Goal: Task Accomplishment & Management: Manage account settings

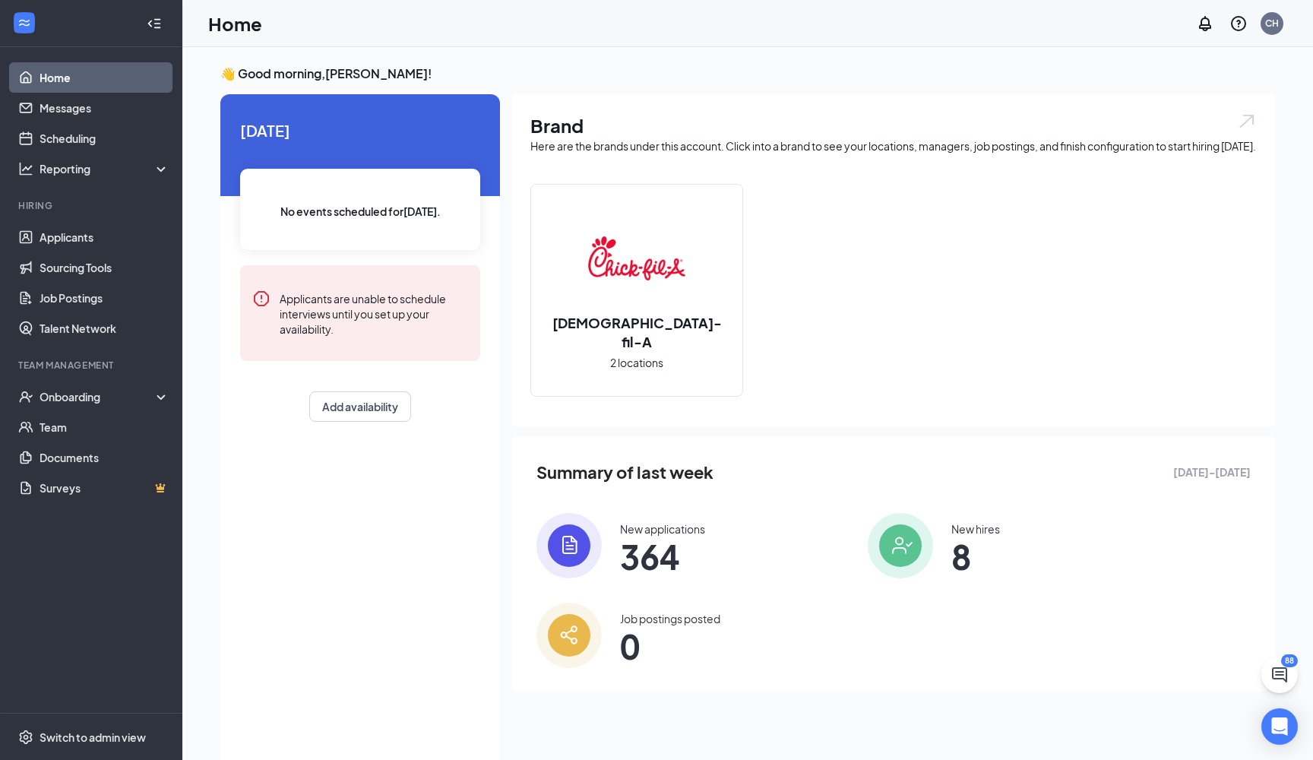
click at [650, 289] on img at bounding box center [636, 258] width 97 height 97
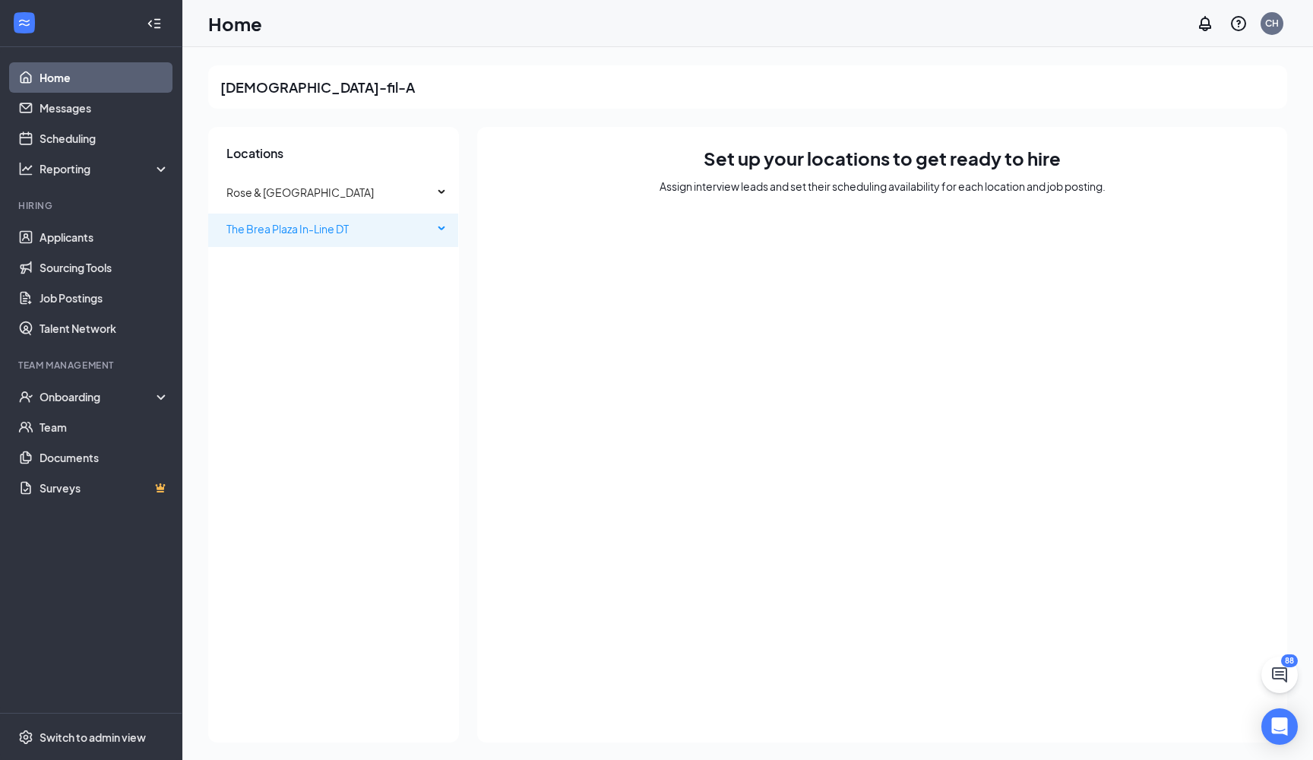
click at [276, 234] on span "The Brea Plaza In-Line DT" at bounding box center [287, 229] width 122 height 14
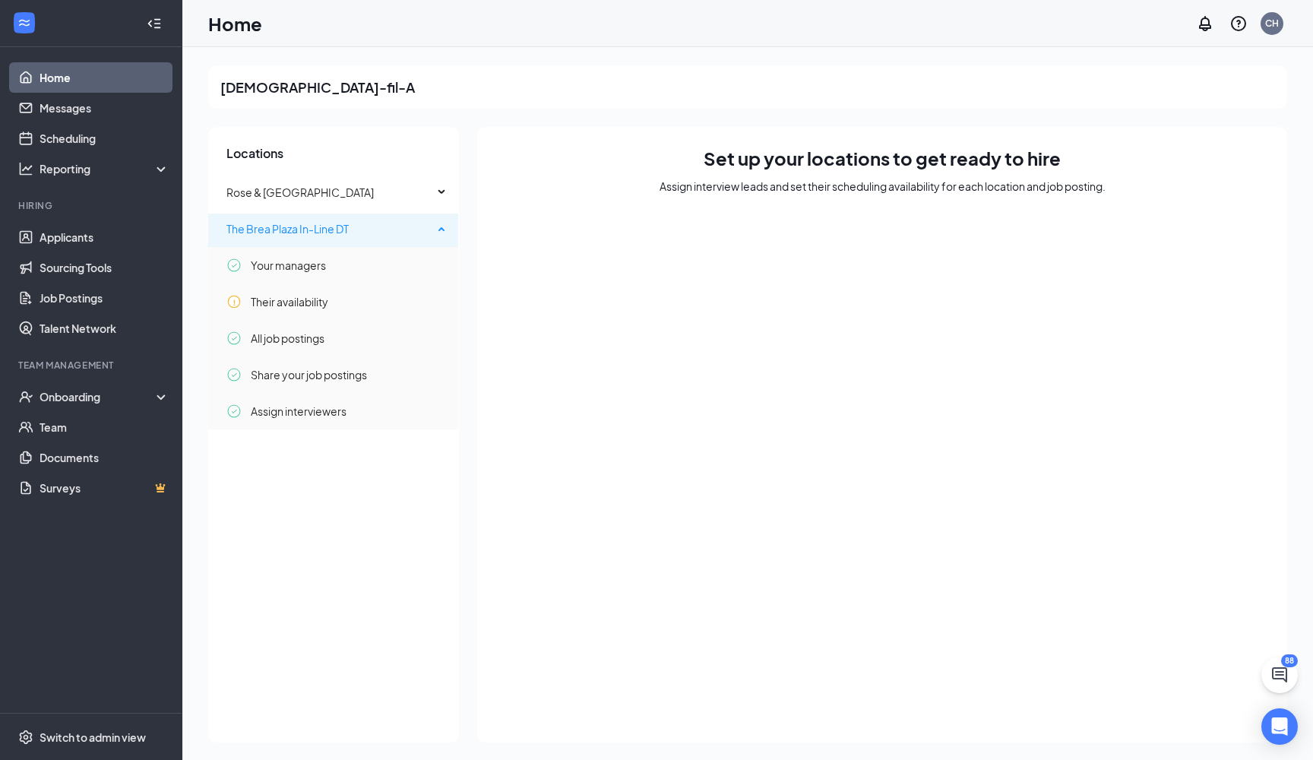
click at [269, 233] on span "The Brea Plaza In-Line DT" at bounding box center [287, 229] width 122 height 14
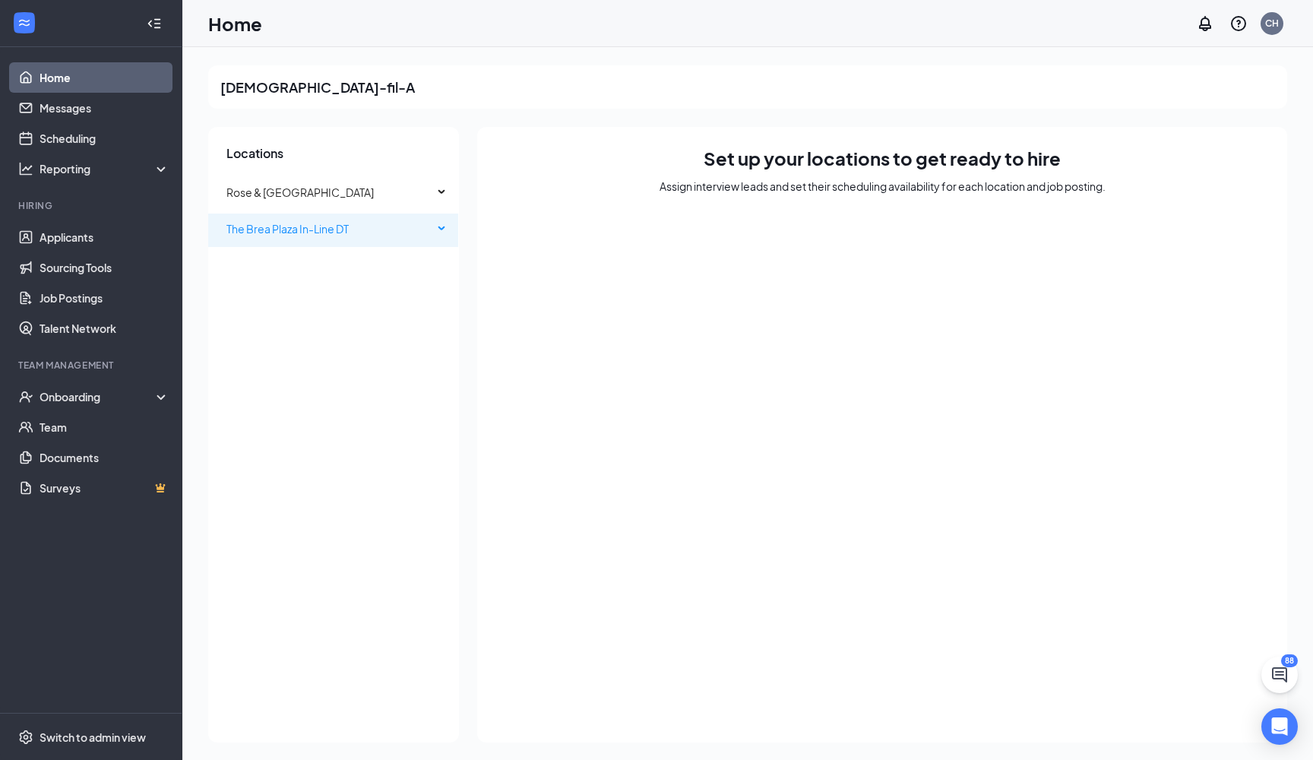
click at [269, 233] on span "The Brea Plaza In-Line DT" at bounding box center [287, 229] width 122 height 14
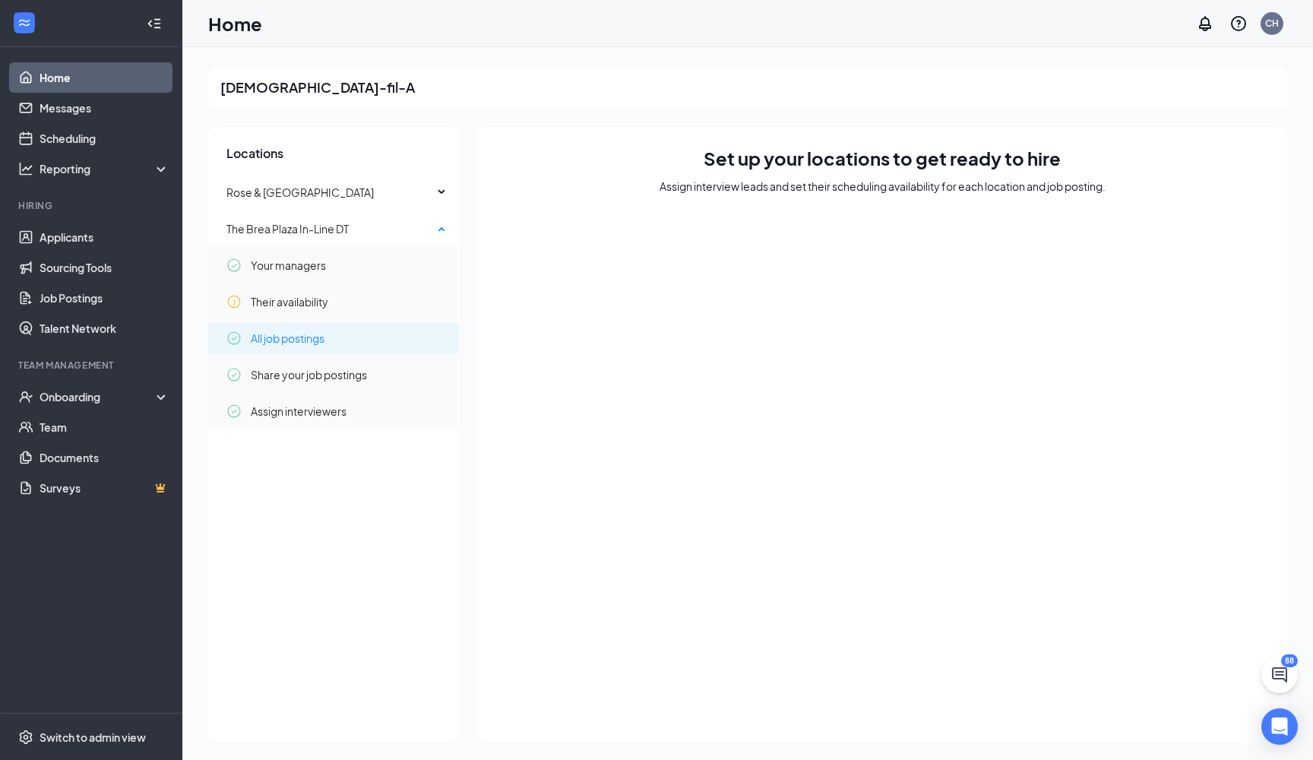
click at [265, 328] on span "All job postings" at bounding box center [288, 338] width 74 height 30
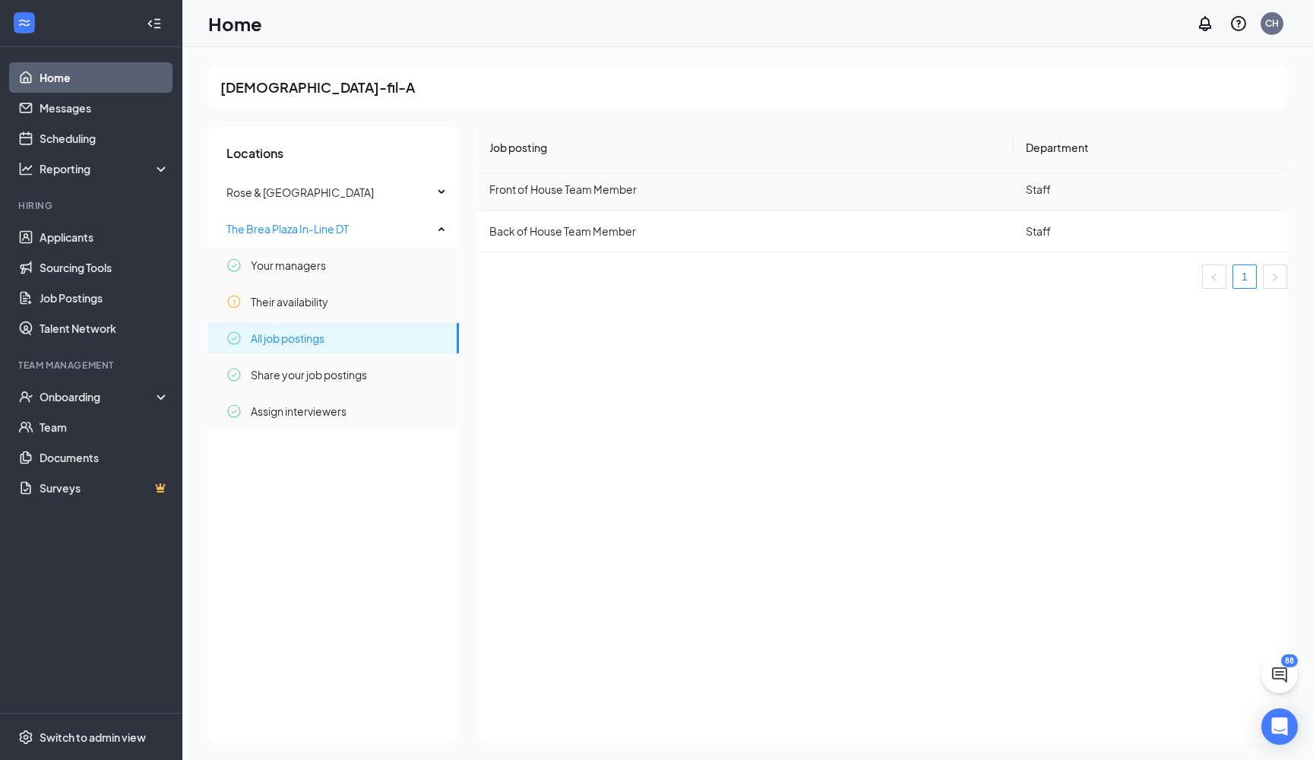
click at [590, 185] on td "Front of House Team Member" at bounding box center [745, 190] width 536 height 42
click at [783, 186] on td "Front of House Team Member" at bounding box center [745, 190] width 536 height 42
click at [98, 250] on link "Applicants" at bounding box center [105, 237] width 130 height 30
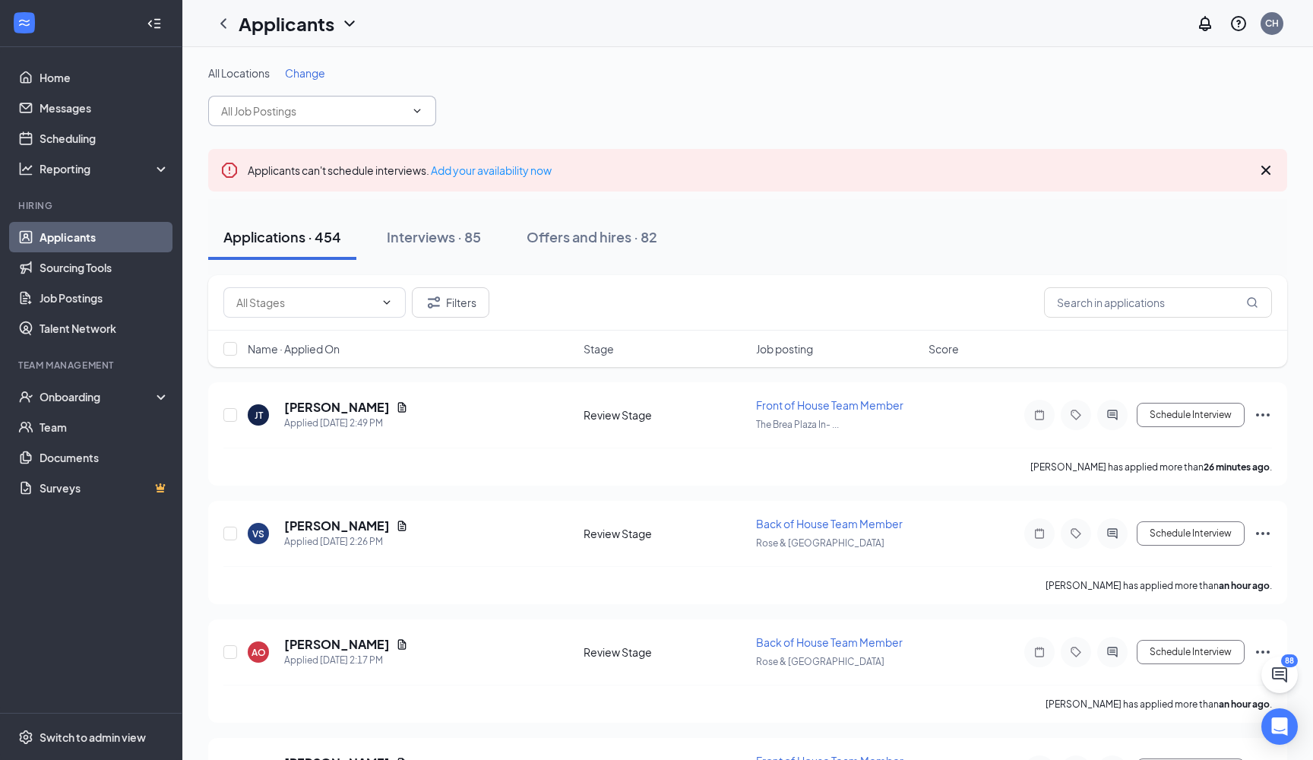
click at [239, 122] on span at bounding box center [322, 111] width 228 height 30
click at [309, 101] on span "[PERSON_NAME]" at bounding box center [322, 111] width 228 height 30
type input "[PERSON_NAME]"
click at [550, 238] on div "Offers and hires · 82" at bounding box center [592, 236] width 131 height 19
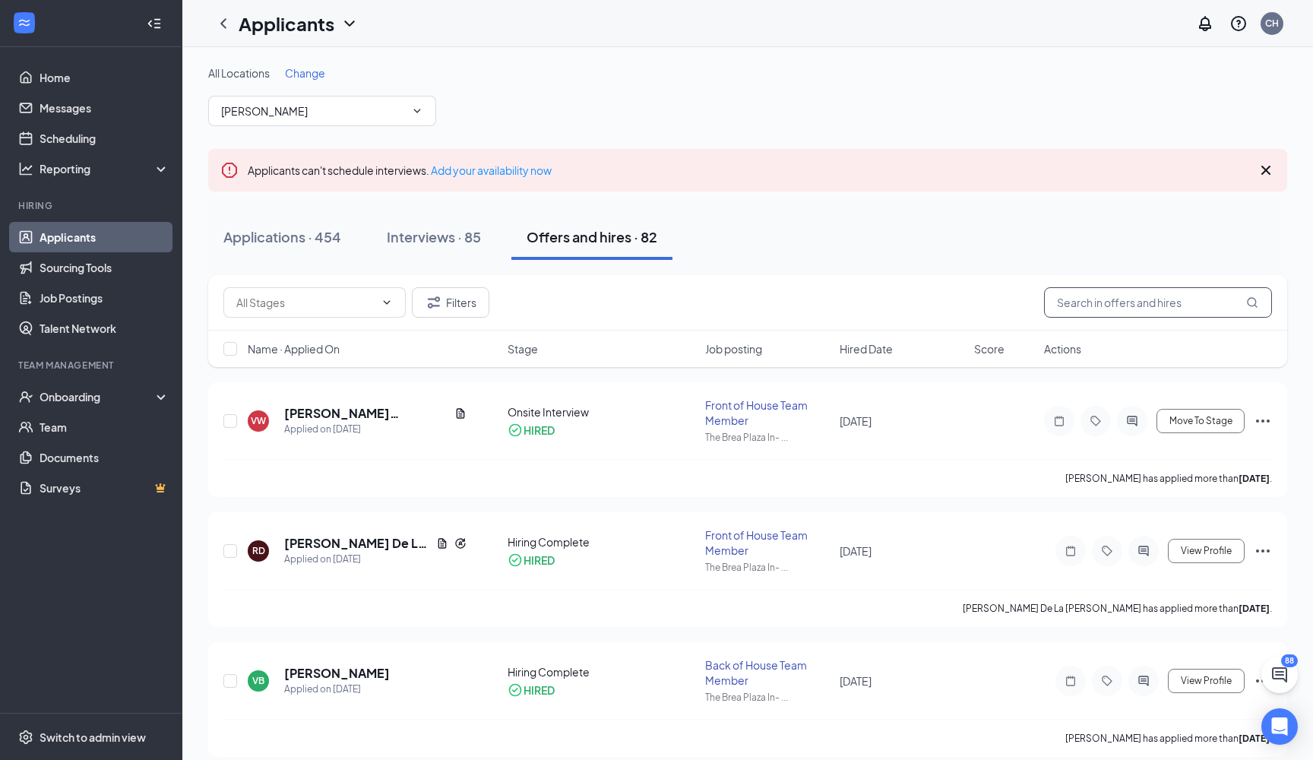
click at [1091, 311] on input "text" at bounding box center [1158, 302] width 228 height 30
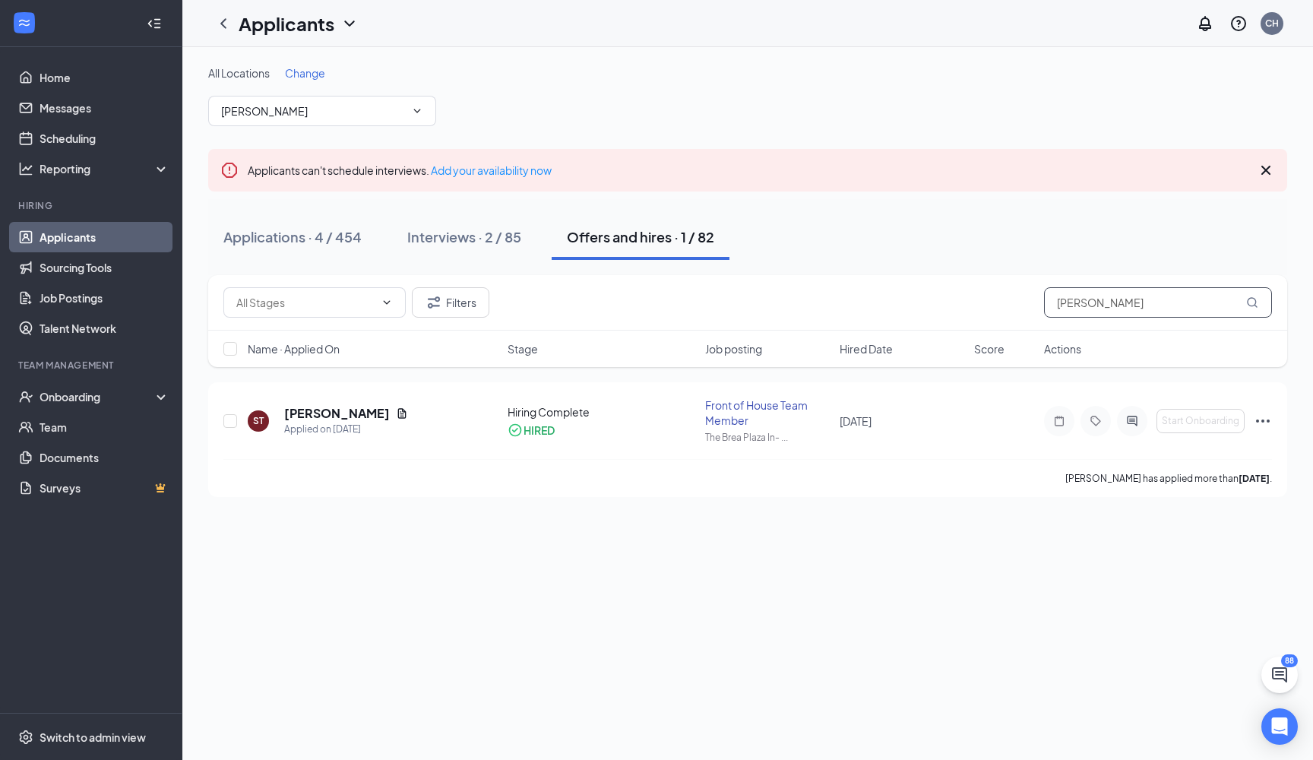
type input "[PERSON_NAME]"
drag, startPoint x: 1087, startPoint y: 310, endPoint x: 509, endPoint y: 241, distance: 582.3
click at [509, 241] on div "Interviews · 2 / 85" at bounding box center [464, 236] width 114 height 19
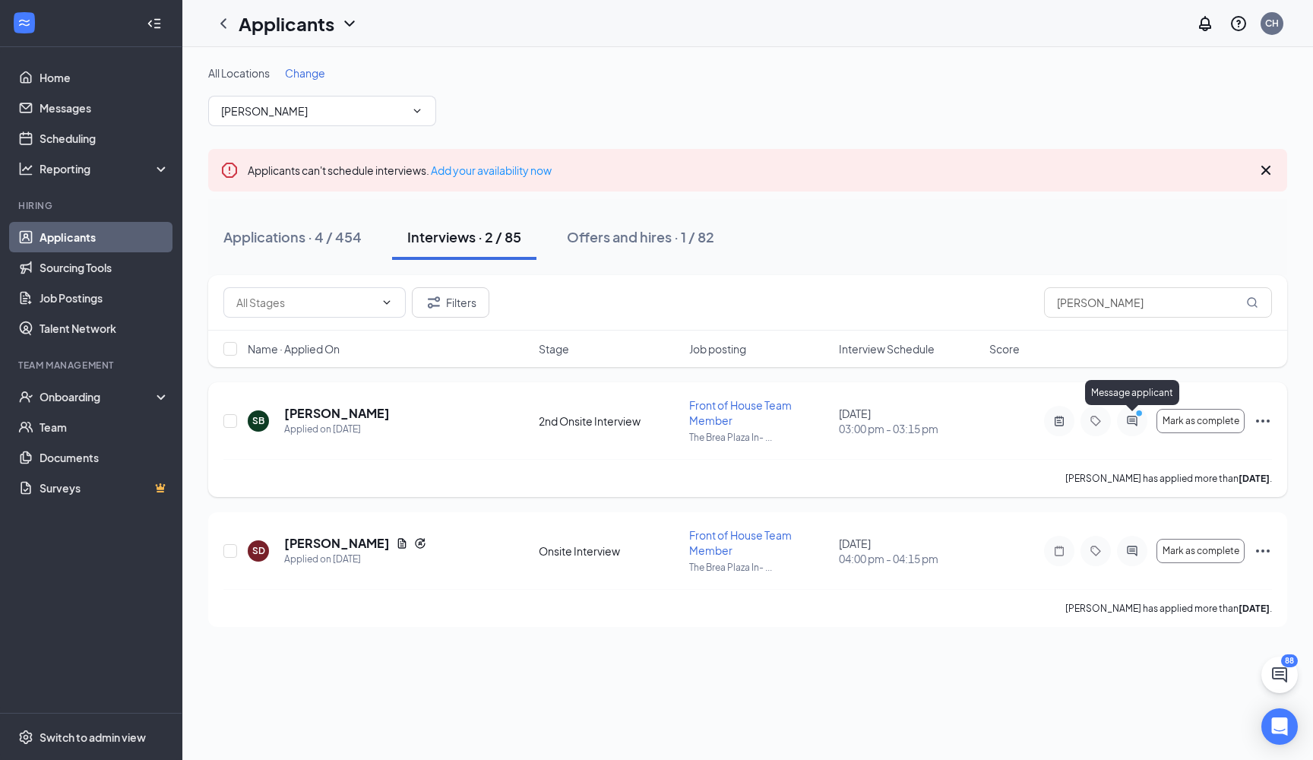
click at [1130, 415] on icon "ActiveChat" at bounding box center [1132, 421] width 18 height 12
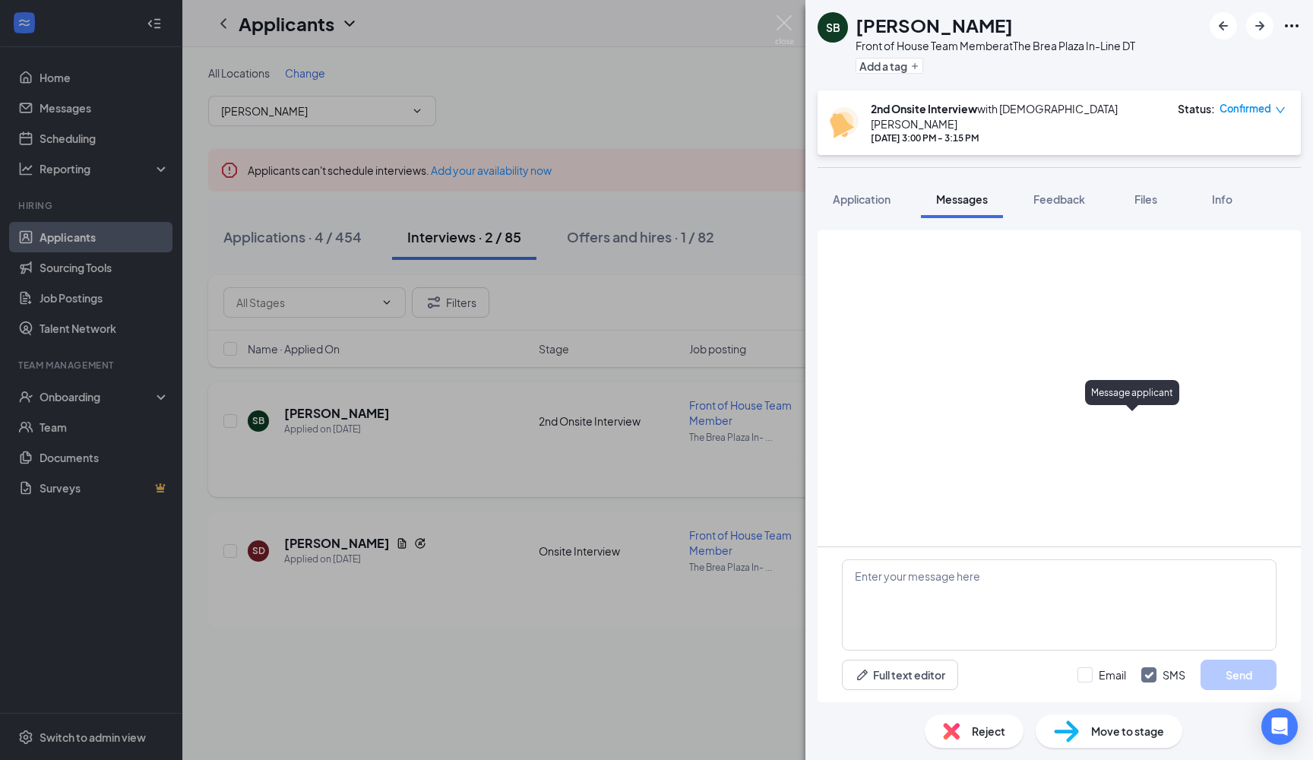
scroll to position [362, 0]
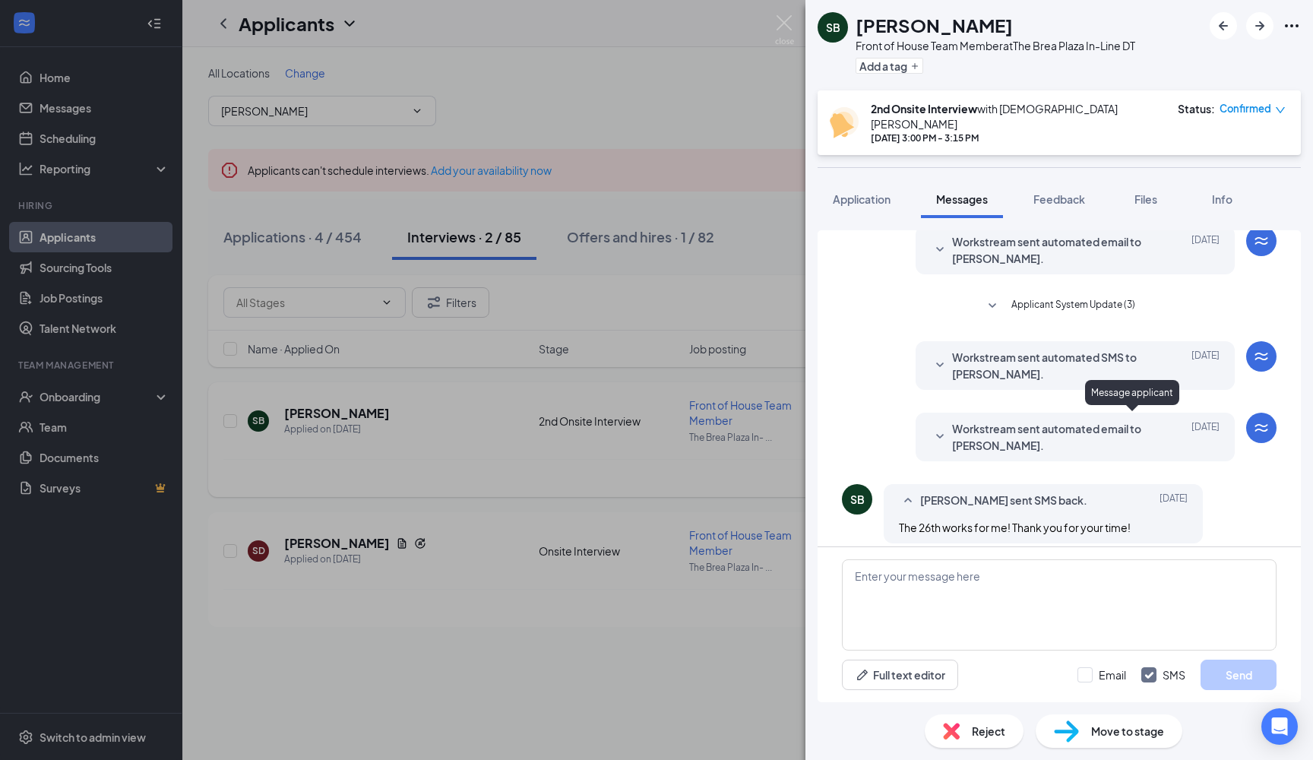
click at [703, 447] on div "SB [PERSON_NAME] Front of House Team Member at The [GEOGRAPHIC_DATA] In-Line DT…" at bounding box center [656, 380] width 1313 height 760
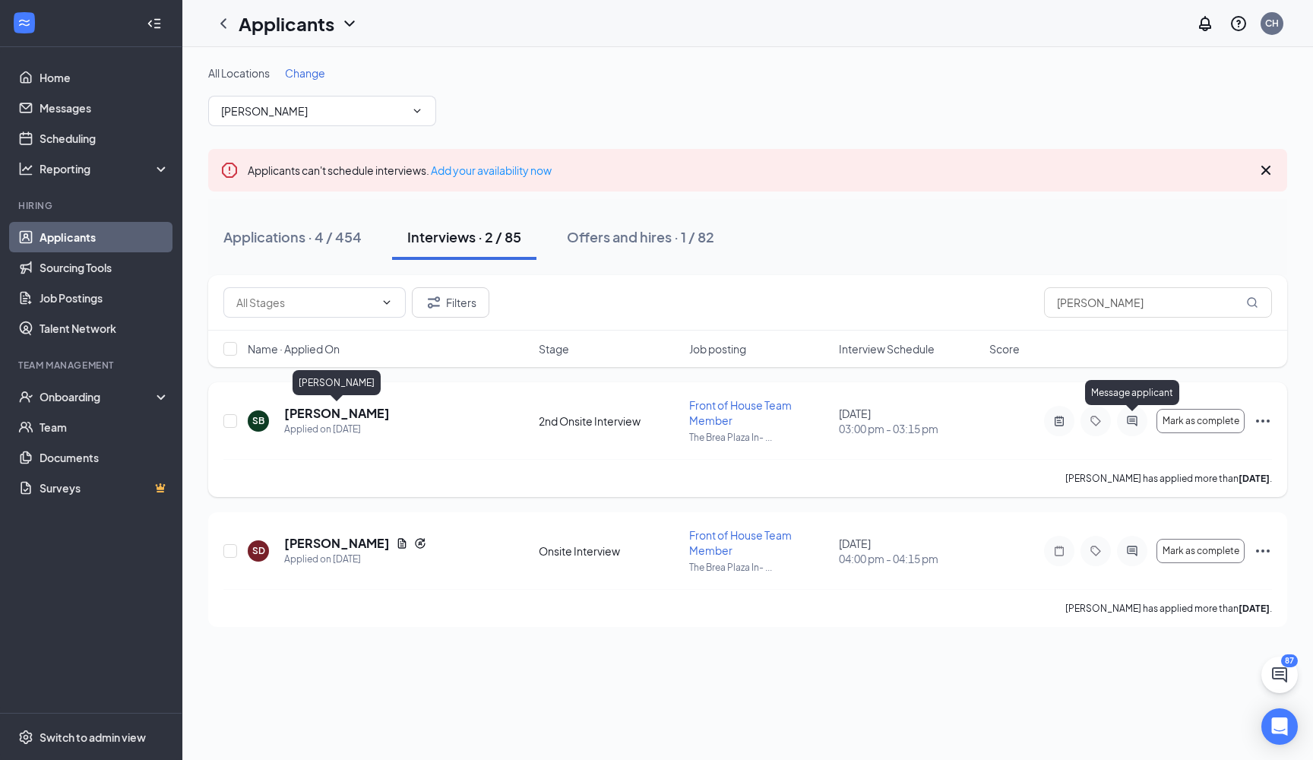
click at [347, 413] on h5 "[PERSON_NAME]" at bounding box center [337, 413] width 106 height 17
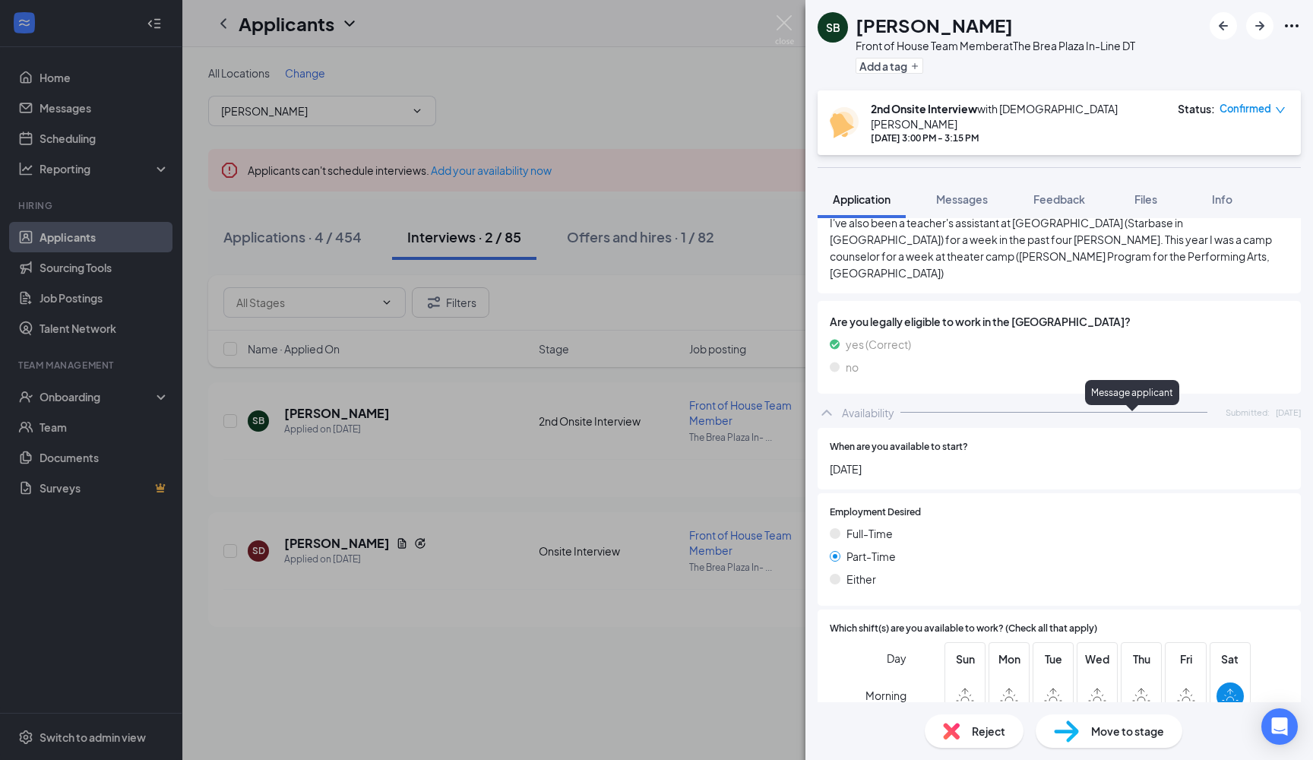
scroll to position [625, 0]
